Goal: Transaction & Acquisition: Register for event/course

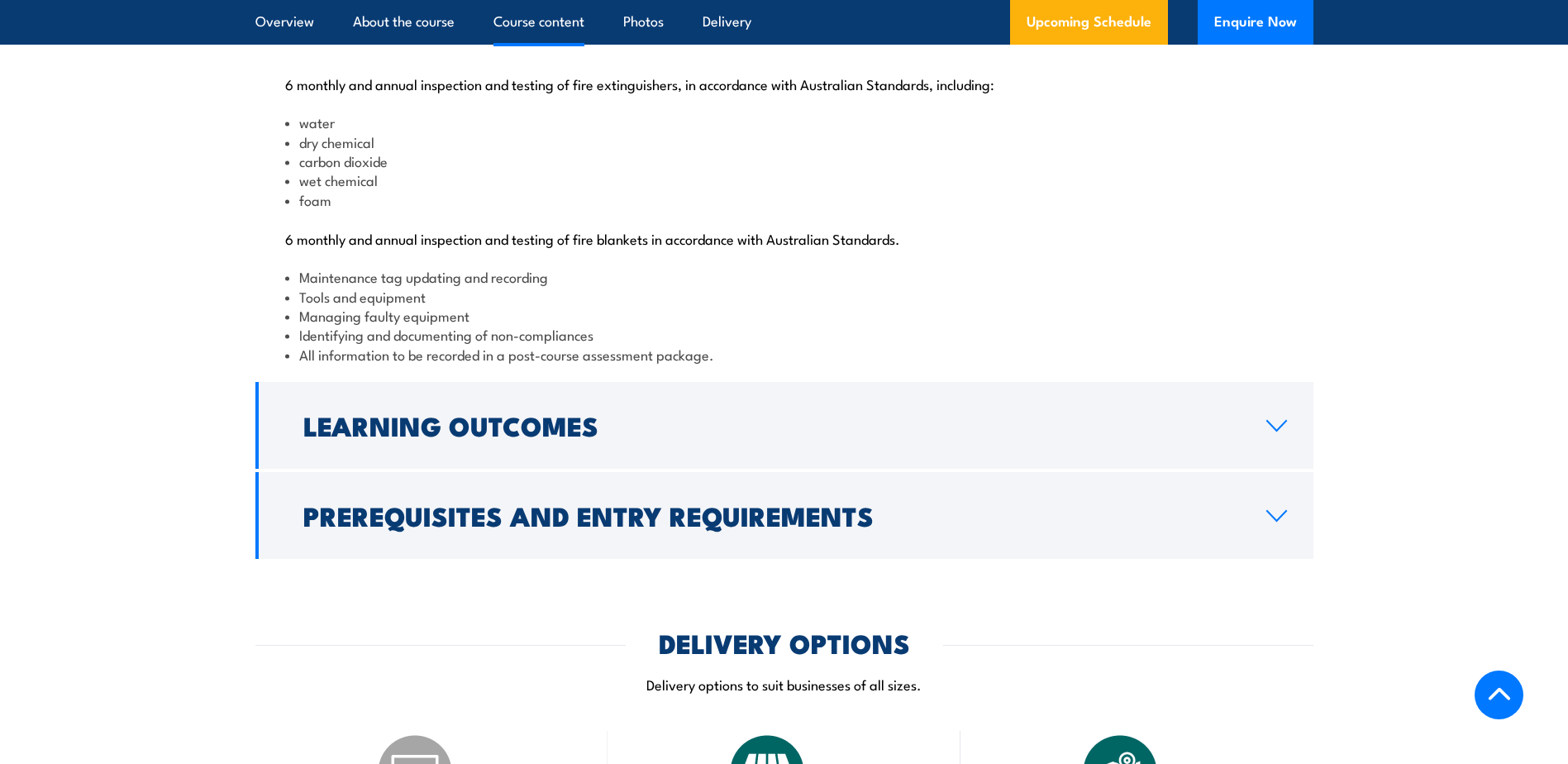
scroll to position [1747, 0]
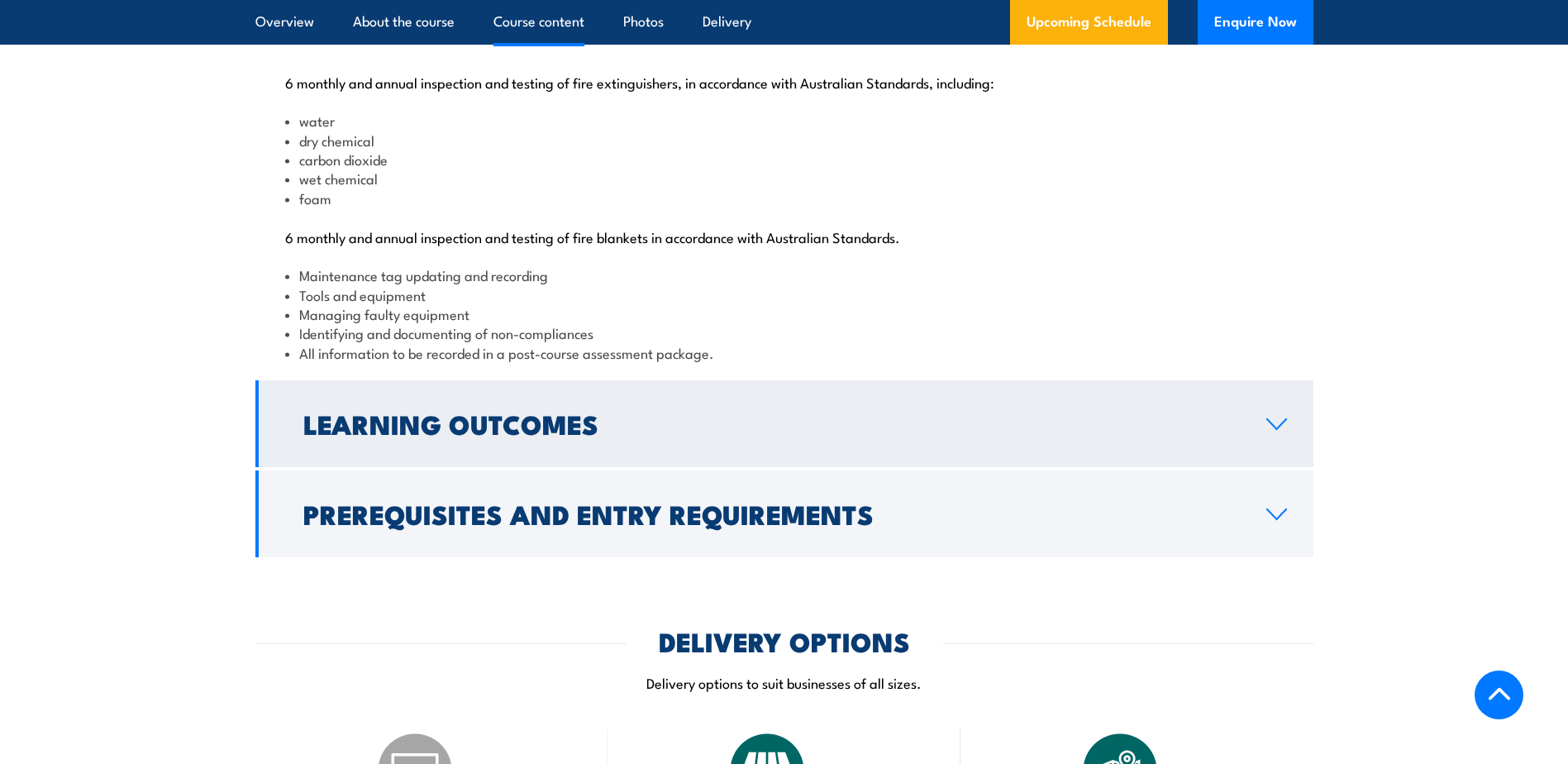
click at [496, 435] on h2 "Learning Outcomes" at bounding box center [771, 423] width 936 height 24
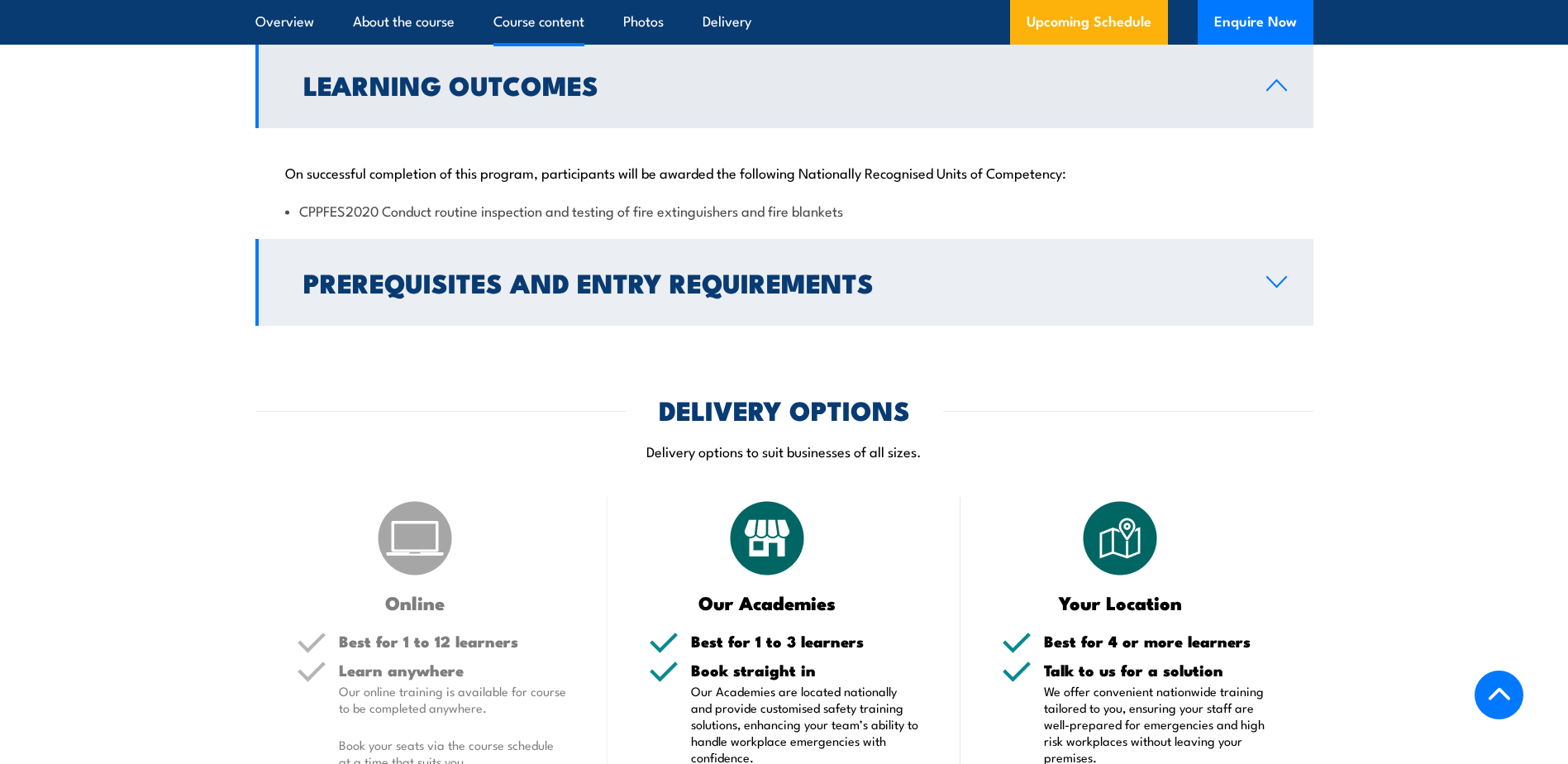
click at [510, 294] on h2 "Prerequisites and Entry Requirements" at bounding box center [771, 282] width 936 height 24
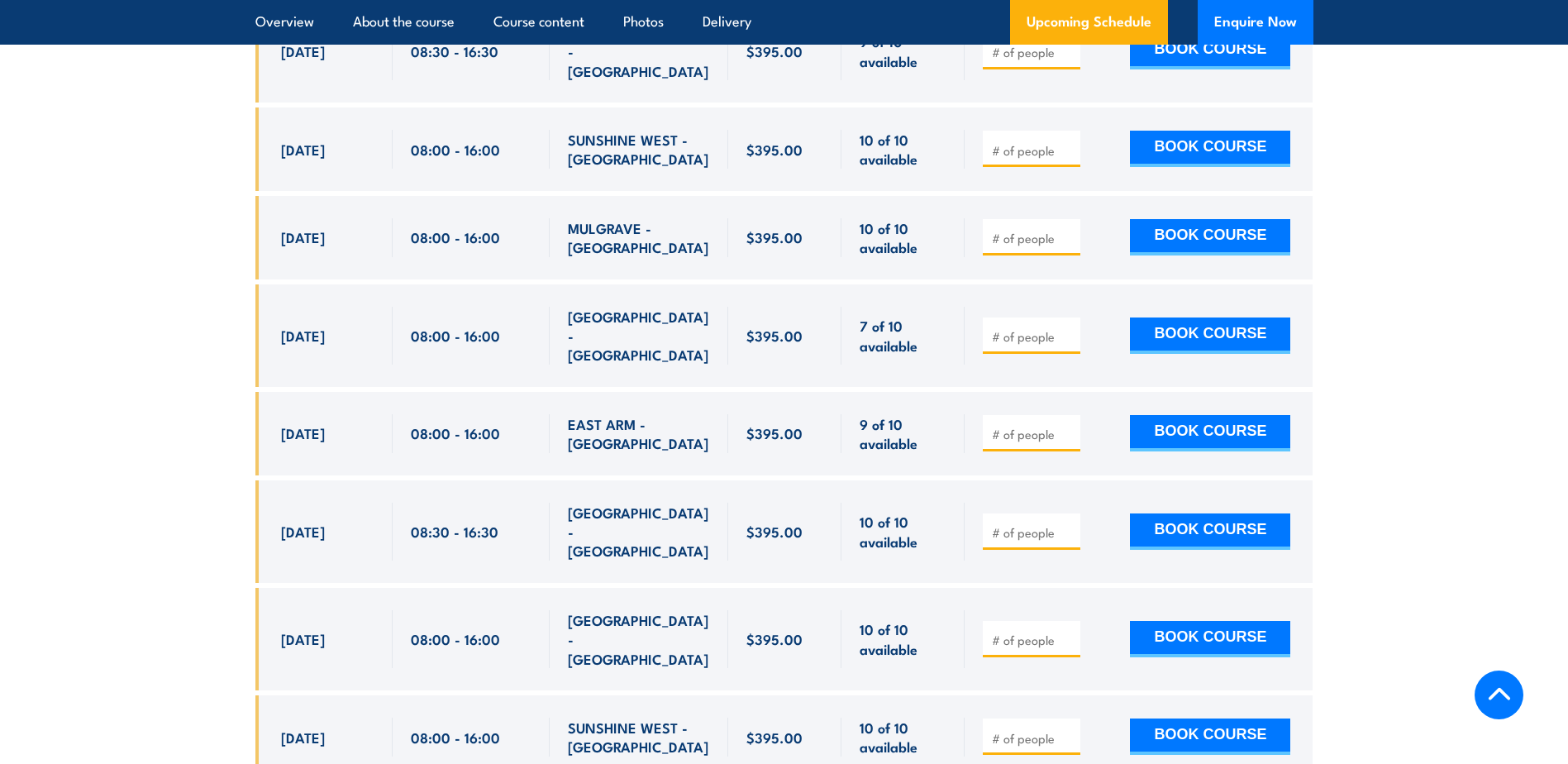
scroll to position [3970, 0]
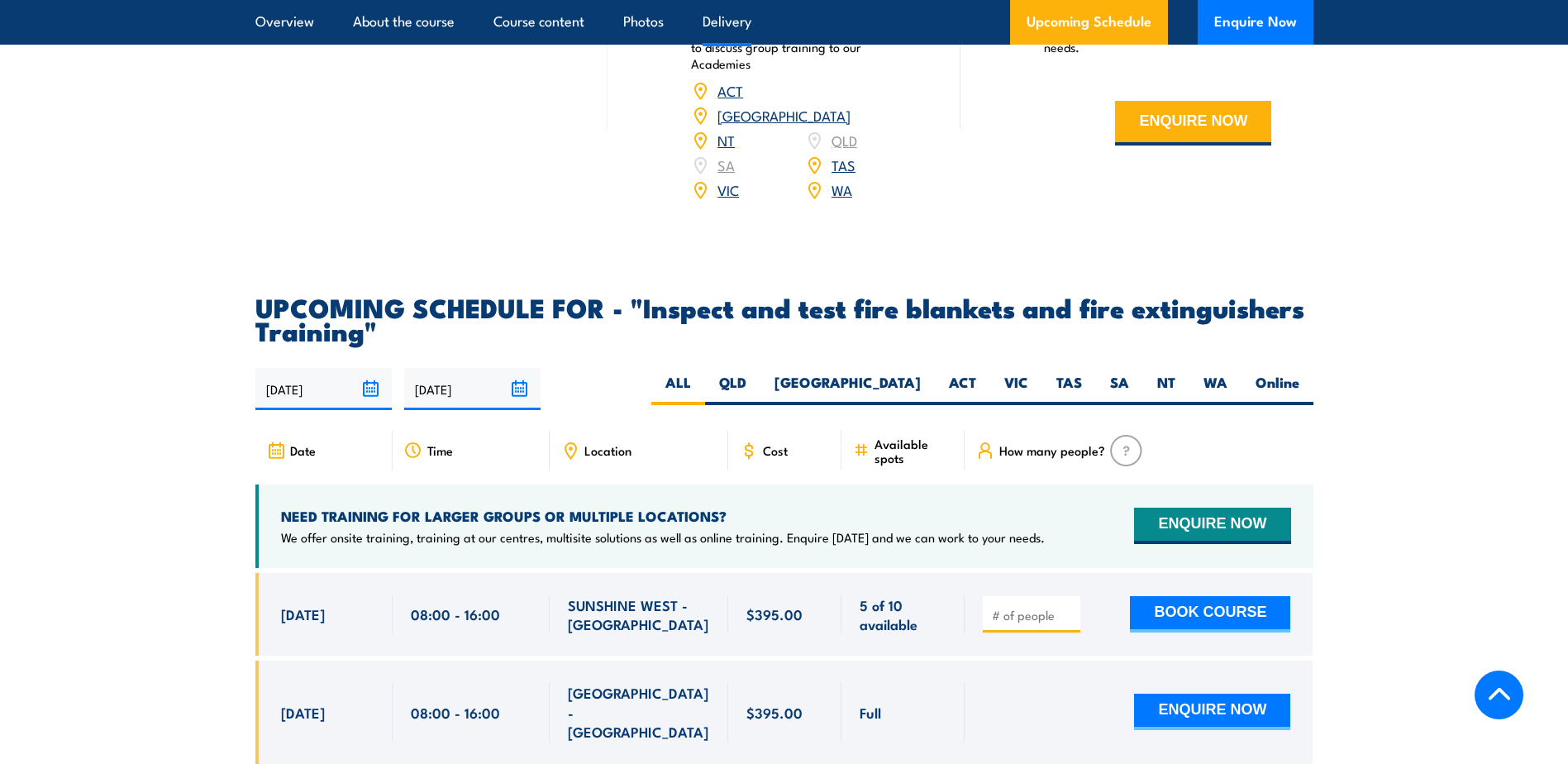
scroll to position [2812, 0]
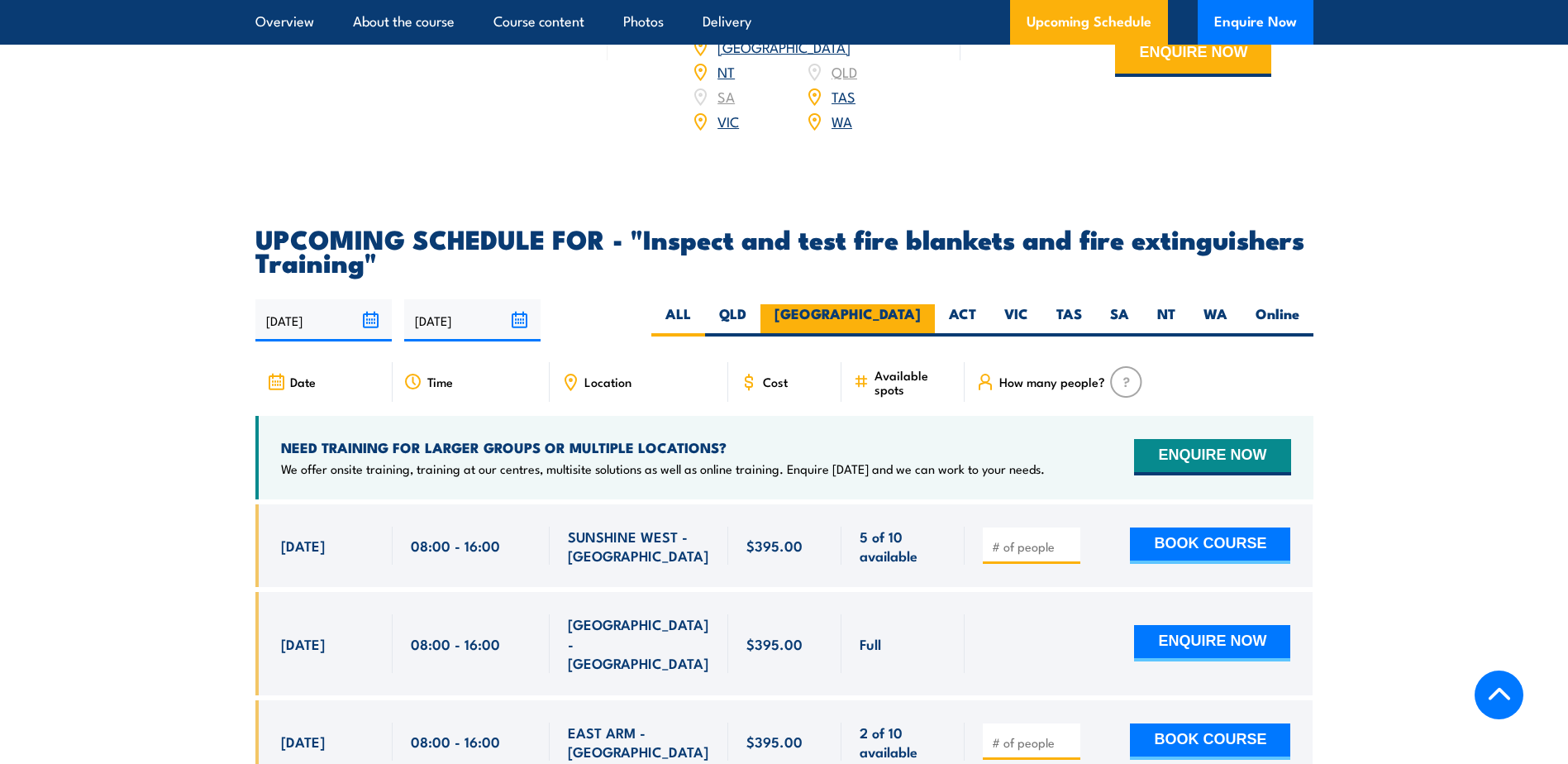
click at [914, 337] on label "[GEOGRAPHIC_DATA]" at bounding box center [847, 320] width 174 height 32
click at [920, 315] on input "[GEOGRAPHIC_DATA]" at bounding box center [926, 310] width 10 height 10
radio input "true"
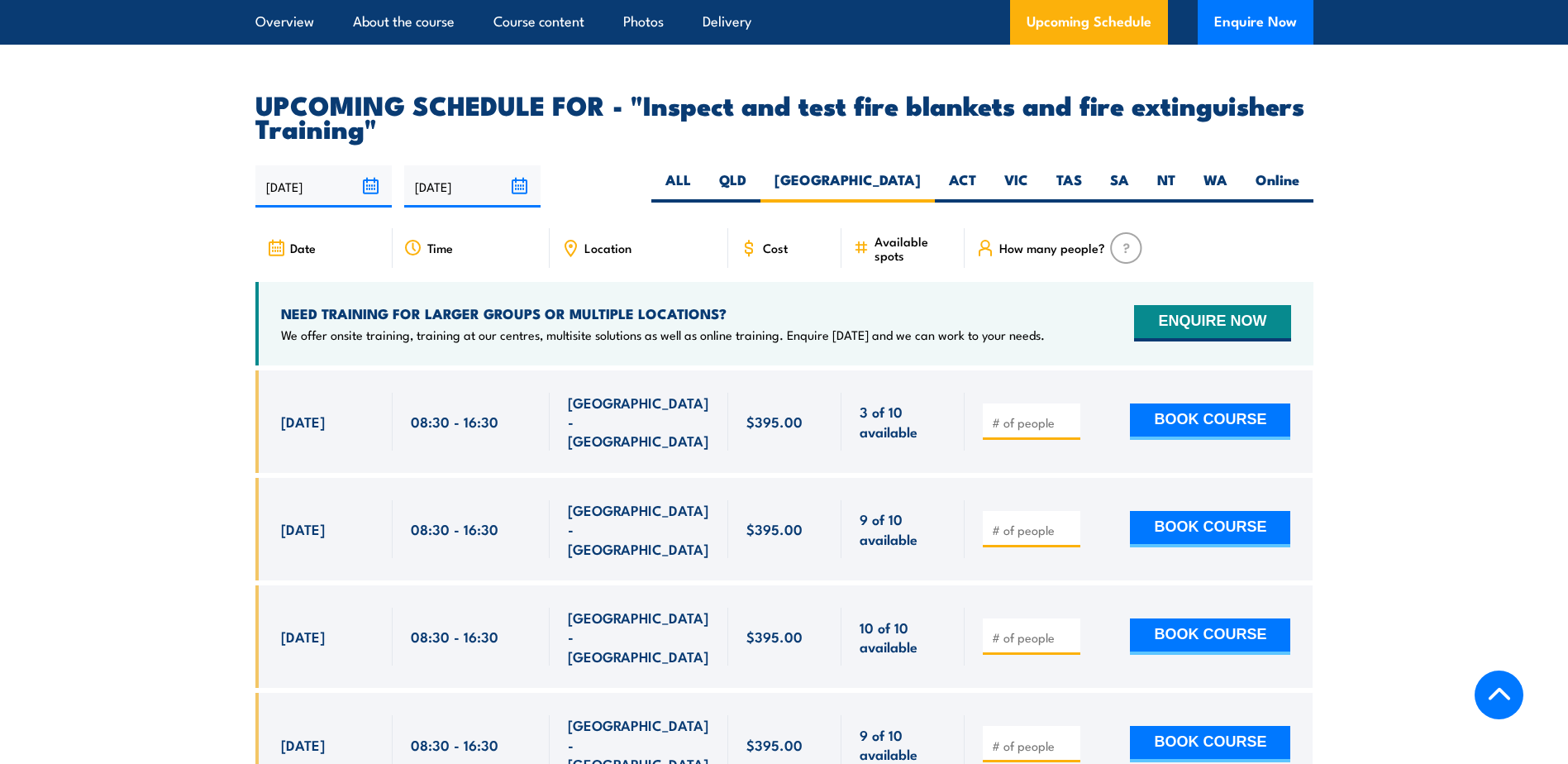
scroll to position [3072, 0]
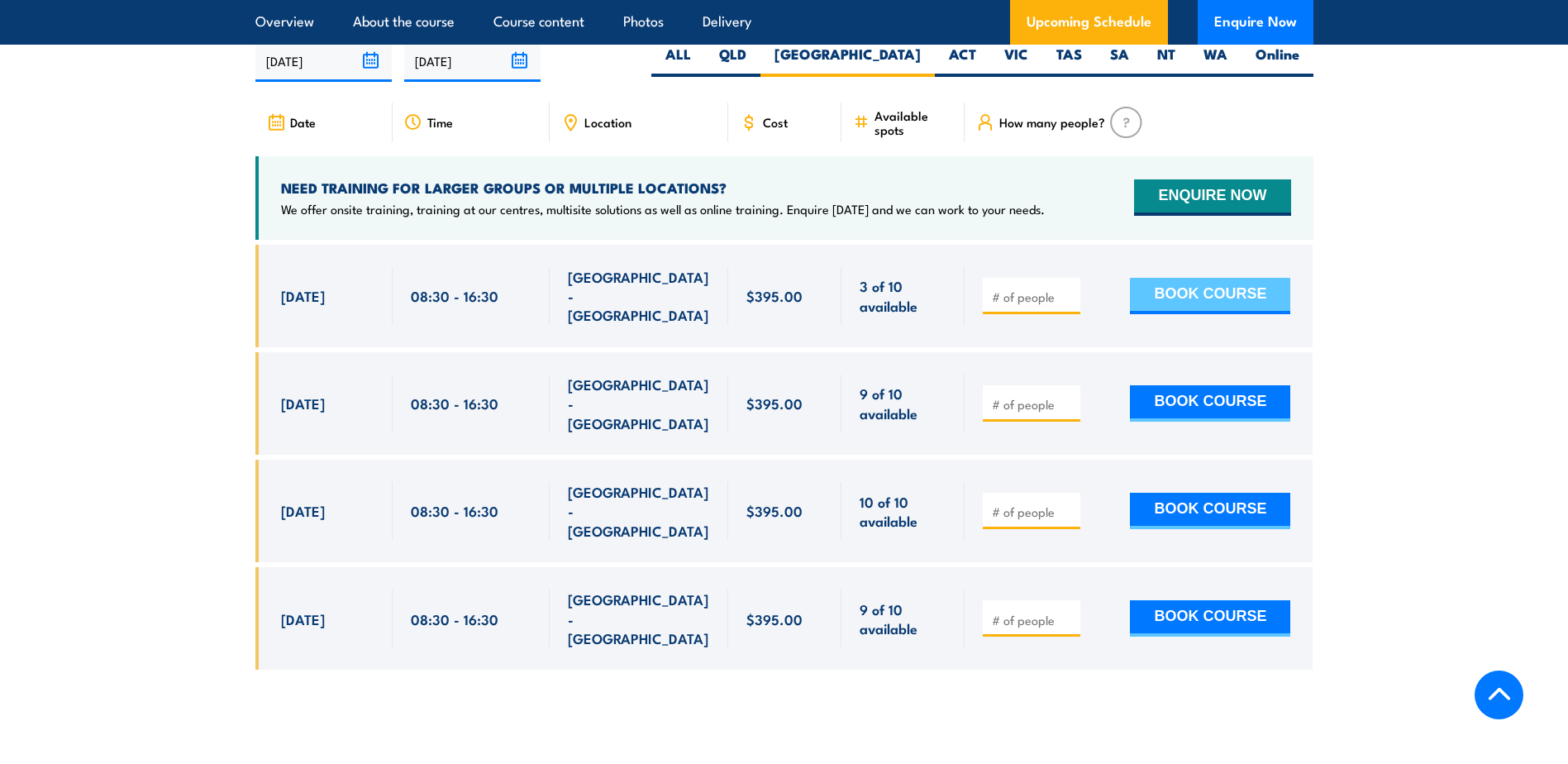
click at [1226, 314] on button "BOOK COURSE" at bounding box center [1210, 297] width 160 height 37
click at [1022, 305] on input "number" at bounding box center [1033, 297] width 83 height 17
type input "1"
click at [1066, 305] on input "1" at bounding box center [1033, 297] width 83 height 17
click at [1164, 314] on button "BOOK COURSE" at bounding box center [1210, 297] width 160 height 37
